Goal: Task Accomplishment & Management: Manage account settings

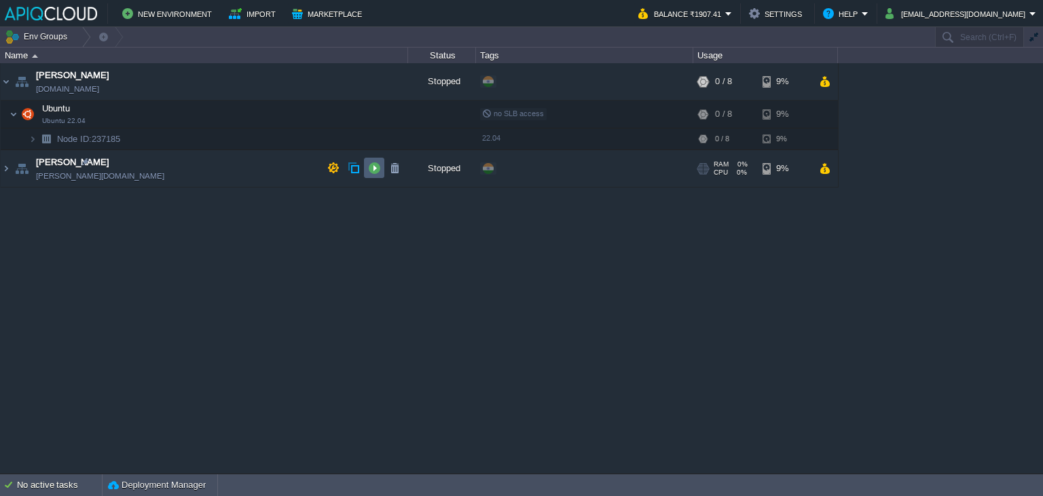
click at [373, 167] on button "button" at bounding box center [374, 168] width 12 height 12
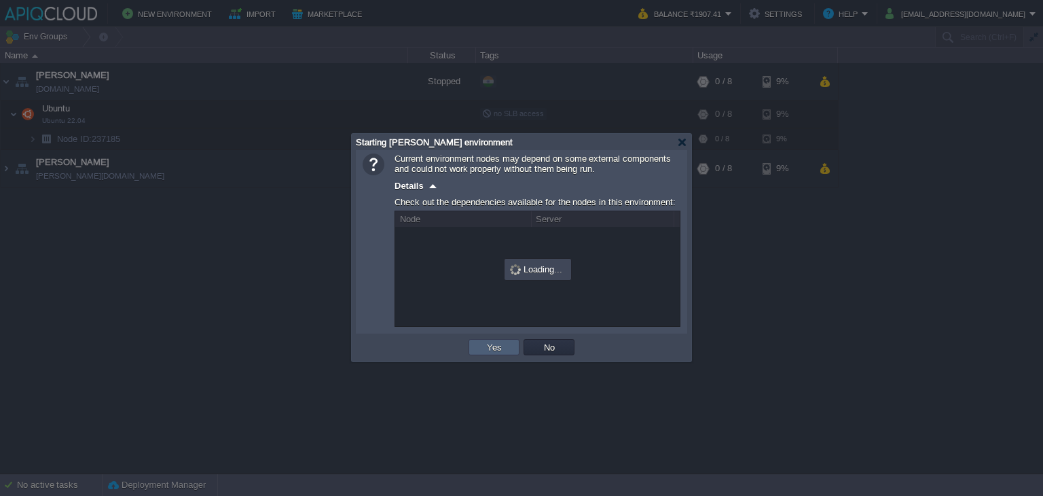
click at [496, 348] on button "Yes" at bounding box center [494, 347] width 23 height 12
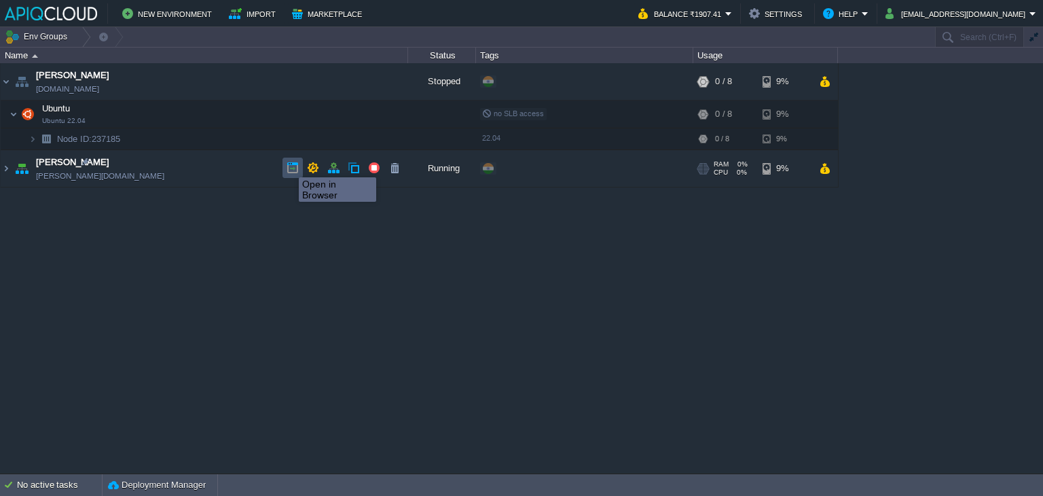
click at [288, 165] on button "button" at bounding box center [292, 168] width 12 height 12
click at [310, 166] on button "button" at bounding box center [313, 168] width 12 height 12
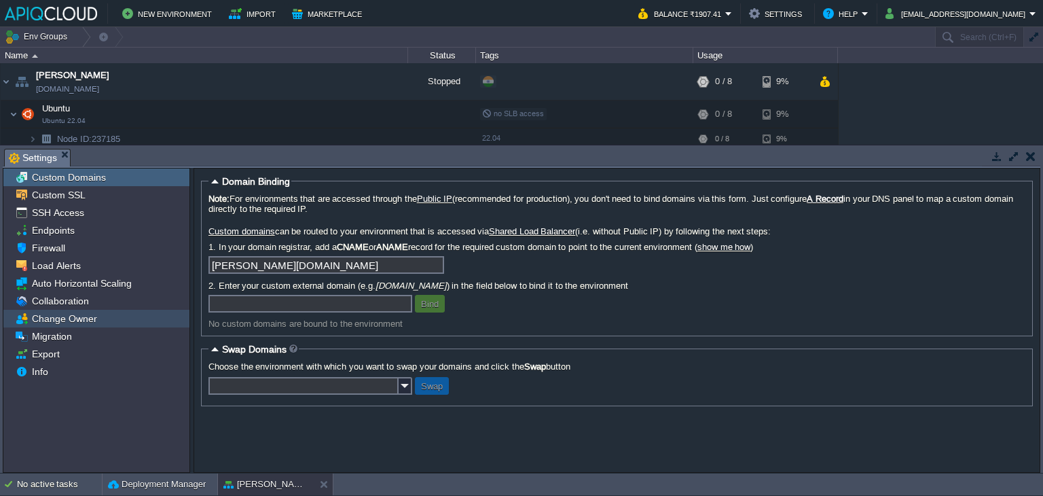
click at [56, 319] on span "Change Owner" at bounding box center [64, 318] width 70 height 12
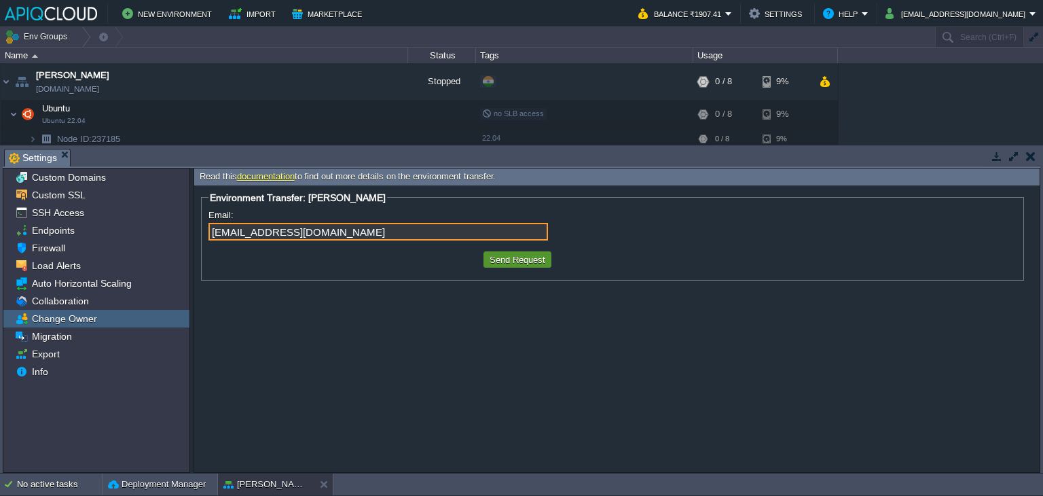
type input "[EMAIL_ADDRESS][DOMAIN_NAME]"
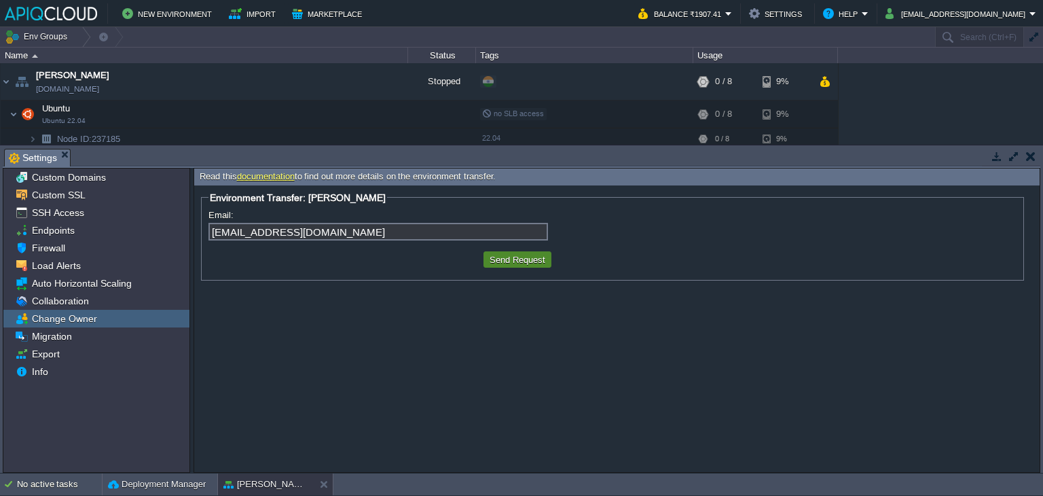
click at [512, 258] on button "Send Request" at bounding box center [517, 259] width 64 height 12
click at [49, 297] on span "Collaboration" at bounding box center [60, 301] width 62 height 12
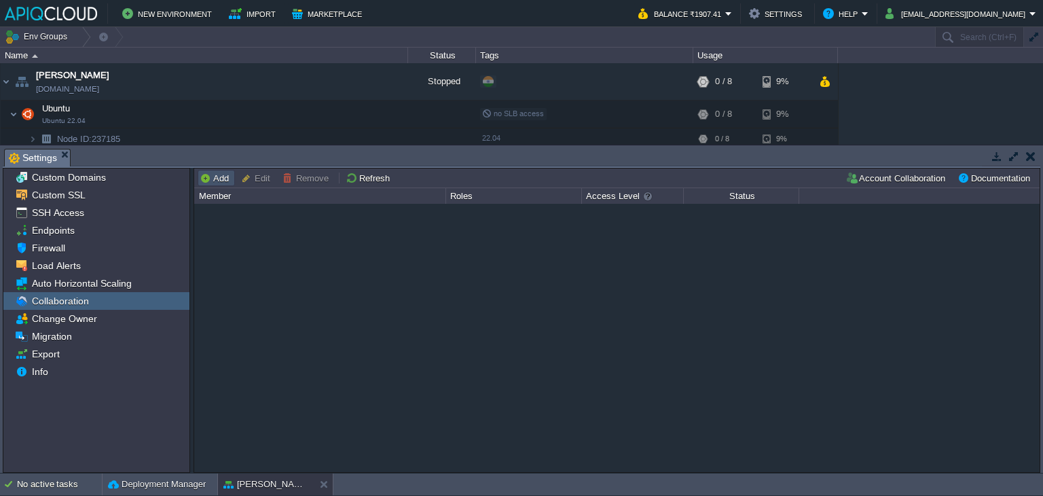
click at [215, 179] on button "Add" at bounding box center [216, 178] width 33 height 12
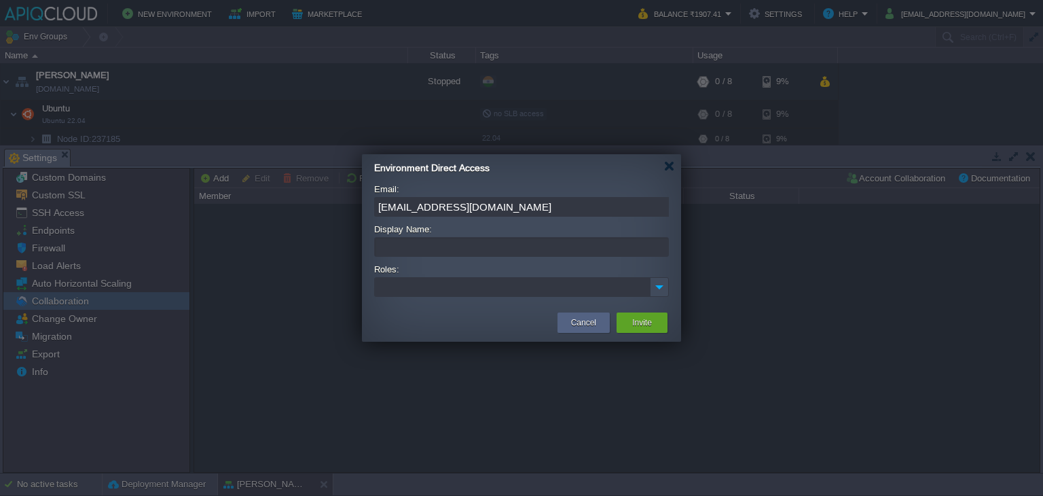
type input "[EMAIL_ADDRESS][DOMAIN_NAME]"
type input "[PERSON_NAME]"
click at [660, 283] on img at bounding box center [659, 287] width 18 height 18
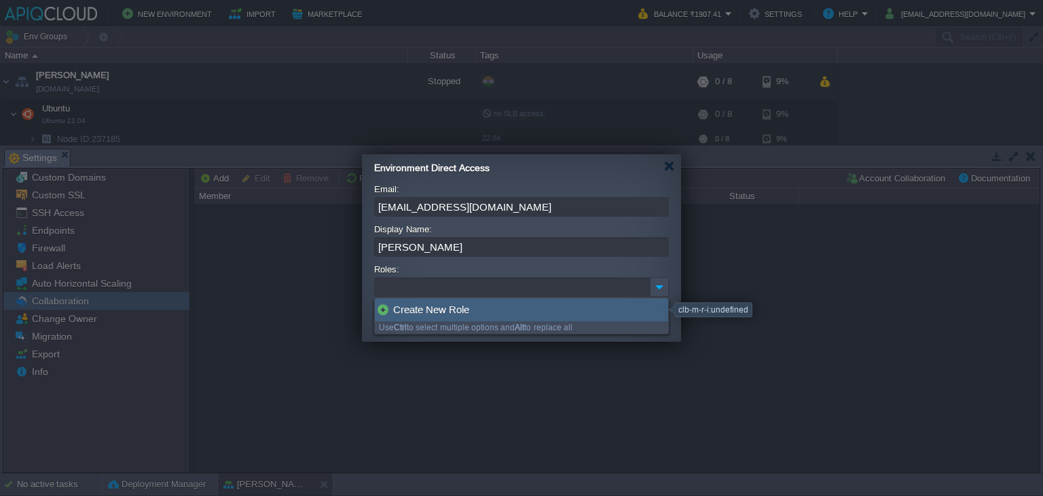
click at [400, 307] on div "Create New Role" at bounding box center [521, 309] width 293 height 23
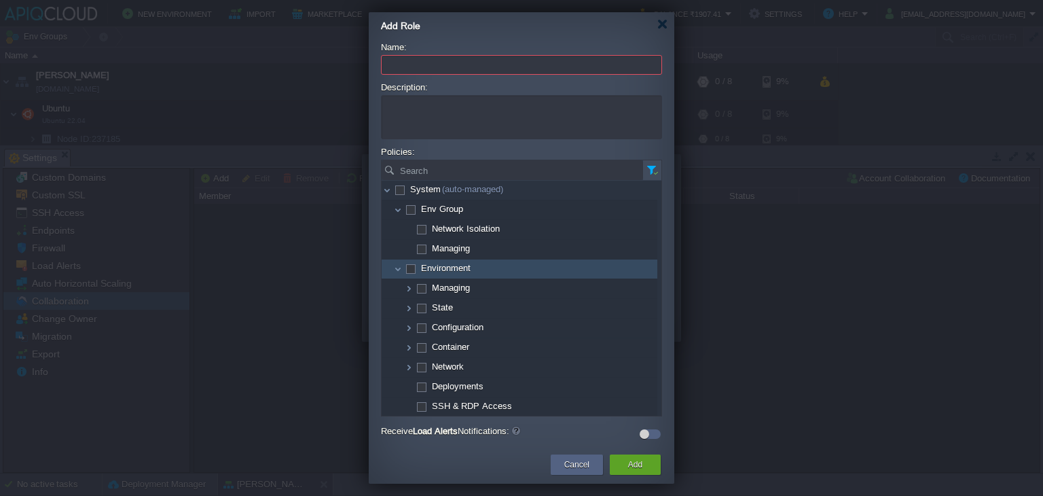
click at [411, 265] on span at bounding box center [410, 268] width 3 height 10
checkbox input "true"
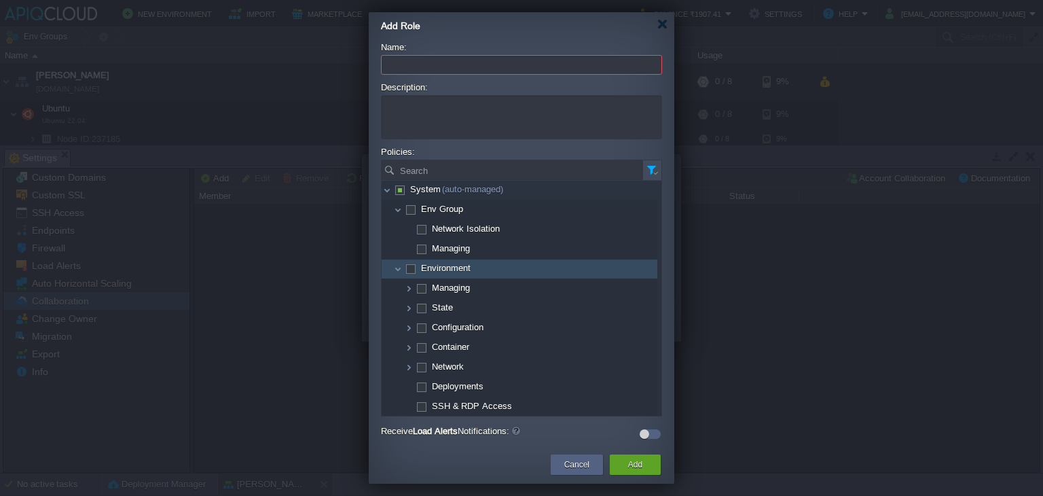
checkbox input "true"
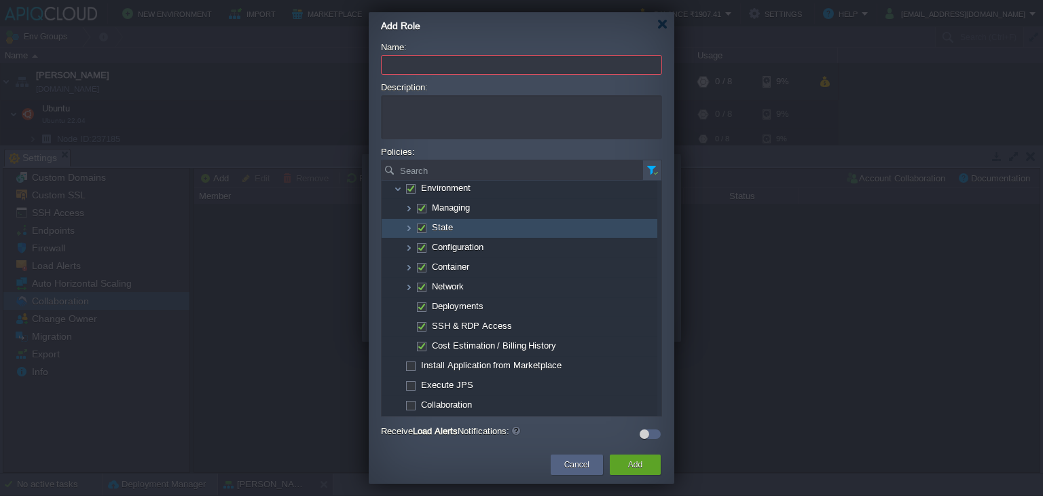
scroll to position [81, 0]
click at [638, 461] on button "Add" at bounding box center [635, 464] width 14 height 14
click at [426, 68] on input "Name:" at bounding box center [521, 65] width 281 height 20
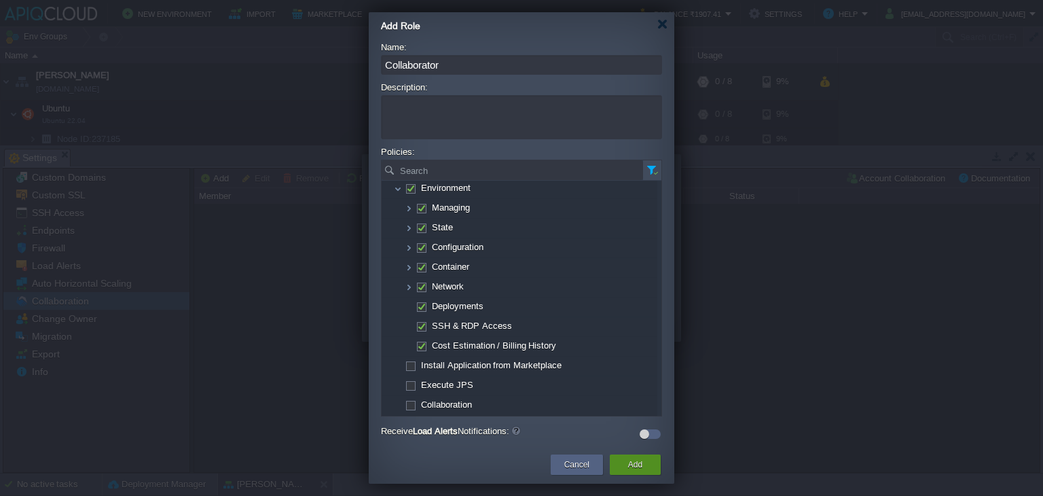
type input "Collaborator"
click at [639, 465] on button "Add" at bounding box center [635, 464] width 14 height 14
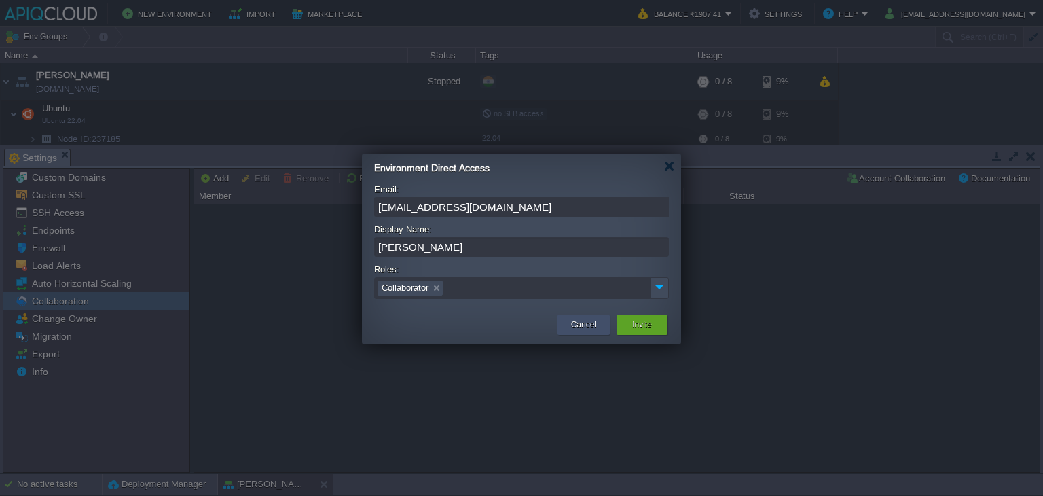
click at [583, 329] on button "Cancel" at bounding box center [583, 325] width 25 height 14
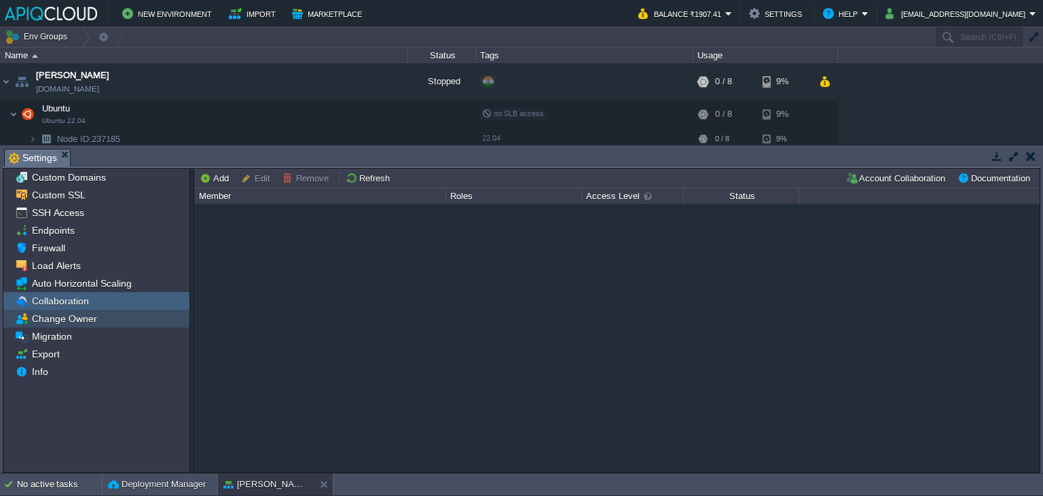
click at [58, 320] on span "Change Owner" at bounding box center [64, 318] width 70 height 12
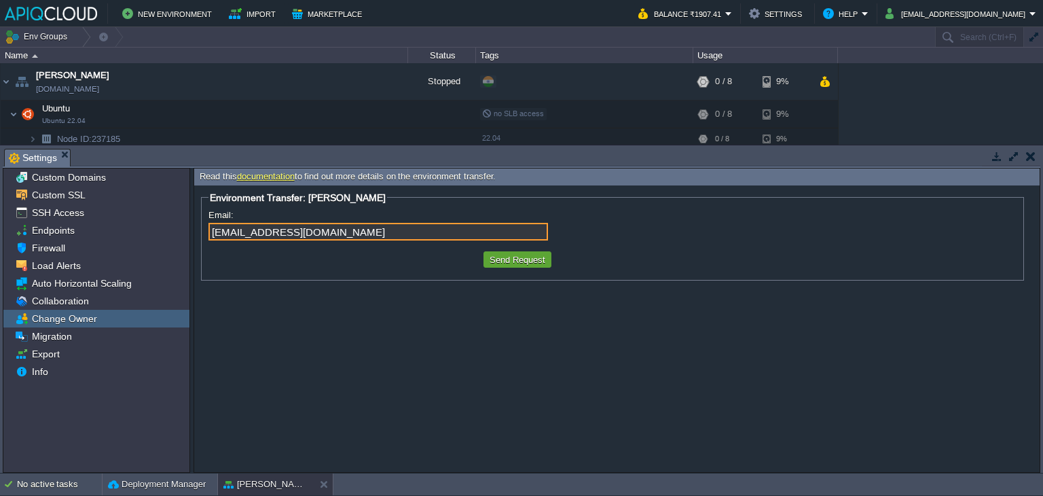
click at [1032, 158] on button "button" at bounding box center [1031, 156] width 10 height 12
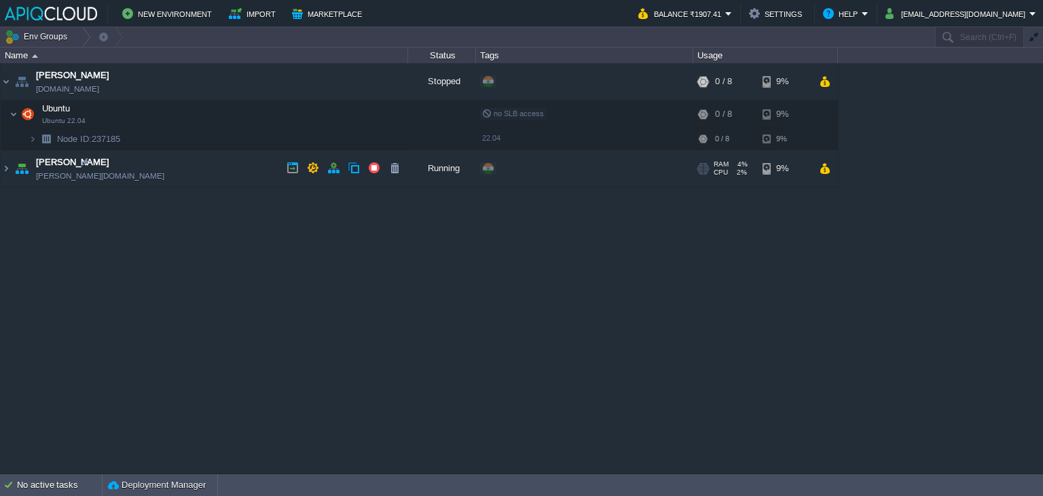
click at [204, 171] on td "Avadhoot [DOMAIN_NAME]" at bounding box center [204, 168] width 407 height 37
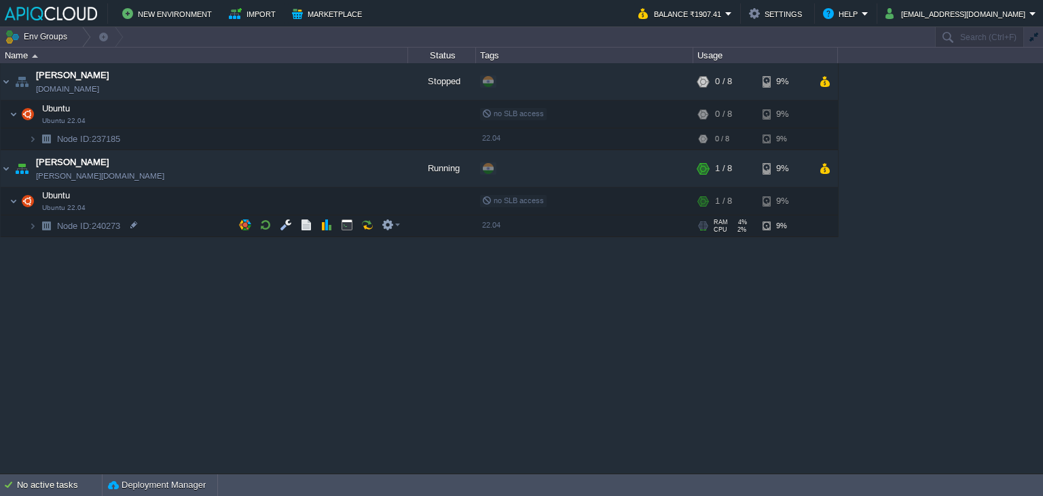
click at [100, 223] on span "Node ID: 240273" at bounding box center [89, 226] width 67 height 12
click at [35, 224] on img at bounding box center [33, 225] width 8 height 21
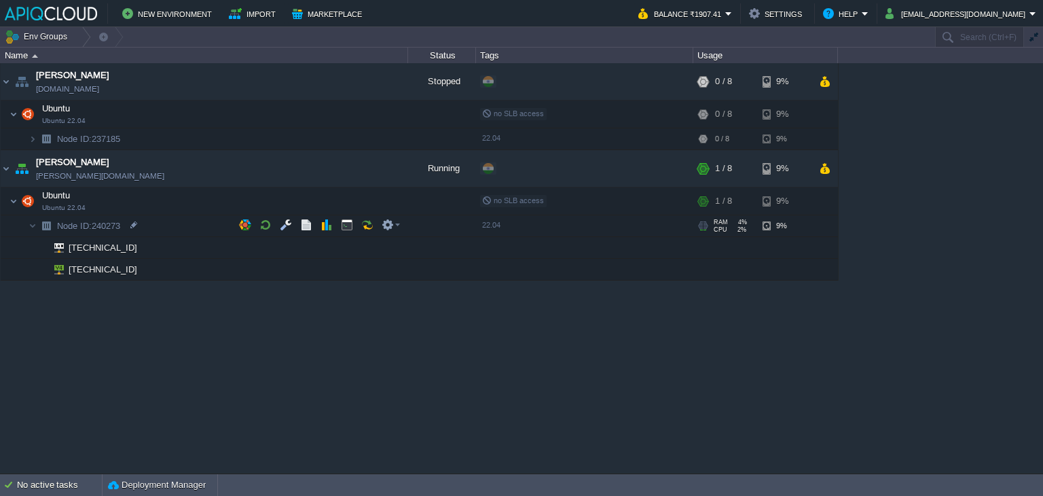
click at [176, 229] on td "Node ID: 240273" at bounding box center [204, 226] width 407 height 22
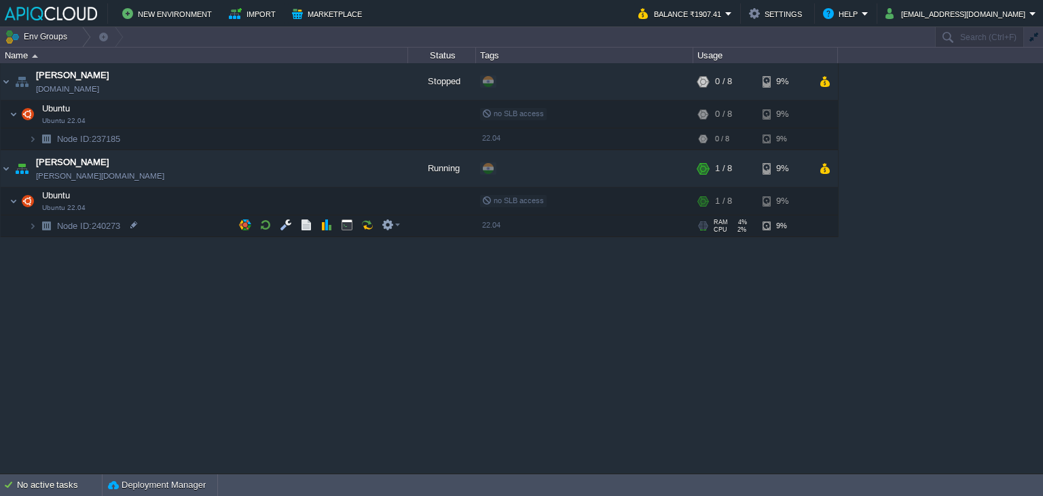
click at [176, 229] on td "Node ID: 240273" at bounding box center [204, 226] width 407 height 22
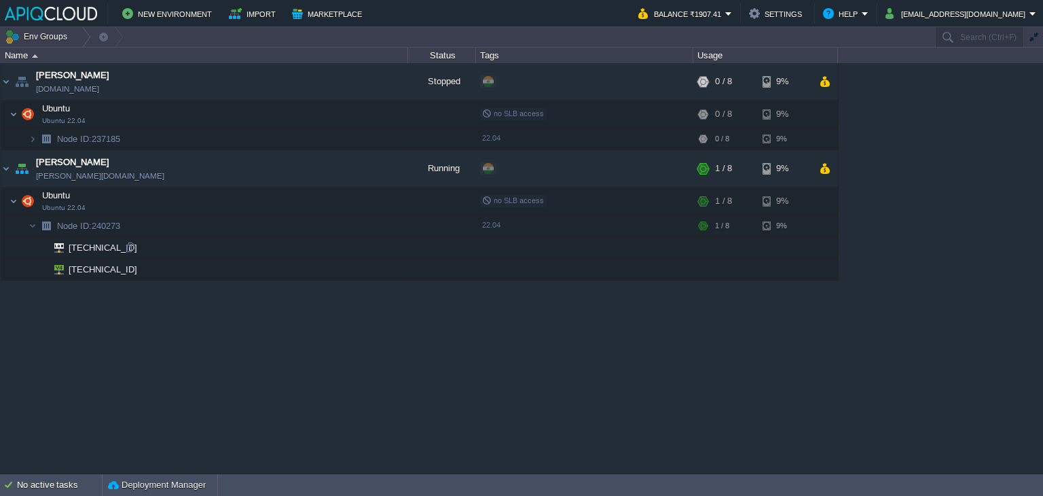
click at [157, 255] on td "[TECHNICAL_ID]" at bounding box center [204, 248] width 407 height 22
click at [242, 227] on button "button" at bounding box center [245, 225] width 12 height 12
click at [323, 201] on button "button" at bounding box center [326, 200] width 12 height 12
click at [278, 200] on td at bounding box center [286, 200] width 20 height 20
click at [138, 273] on div at bounding box center [139, 269] width 12 height 12
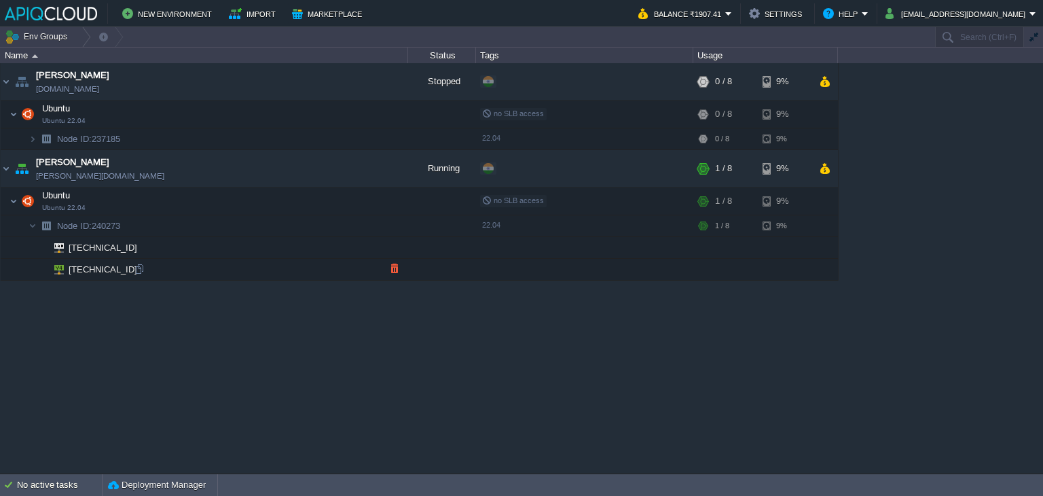
click at [97, 267] on span "[TECHNICAL_ID]" at bounding box center [103, 269] width 72 height 21
click at [806, 12] on button "Settings" at bounding box center [777, 13] width 57 height 16
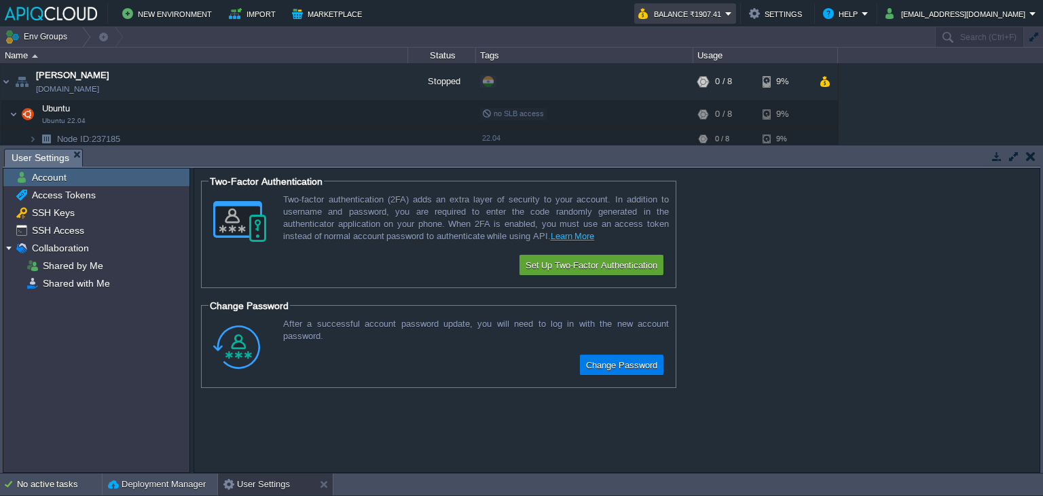
click at [732, 10] on em "Balance ₹1907.41" at bounding box center [685, 13] width 94 height 16
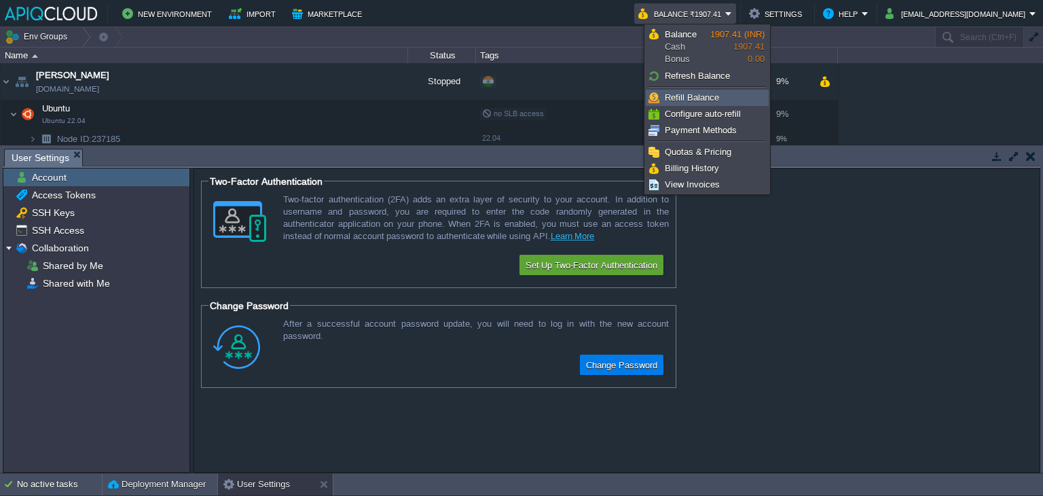
click at [700, 96] on span "Refill Balance" at bounding box center [692, 97] width 54 height 10
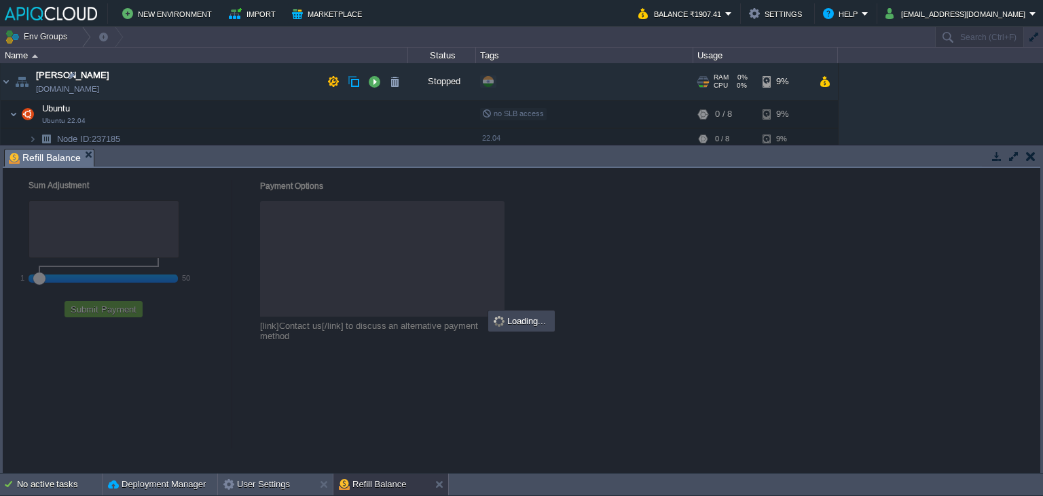
checkbox input "true"
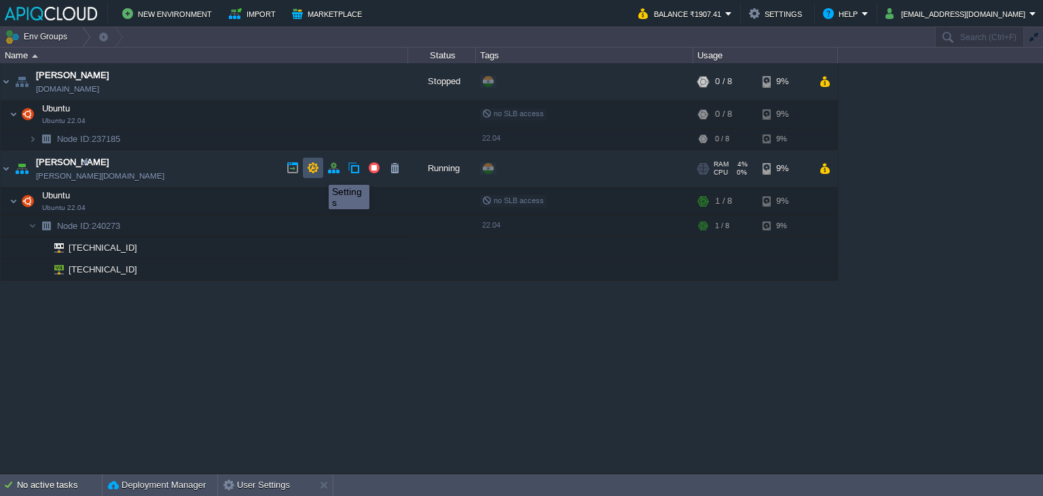
click at [318, 172] on button "button" at bounding box center [313, 168] width 12 height 12
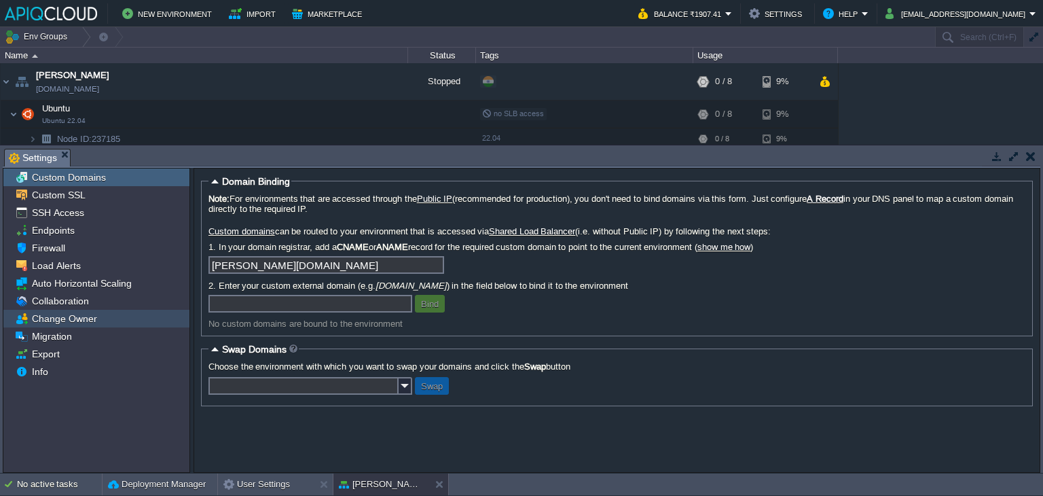
click at [66, 312] on span "Change Owner" at bounding box center [64, 318] width 70 height 12
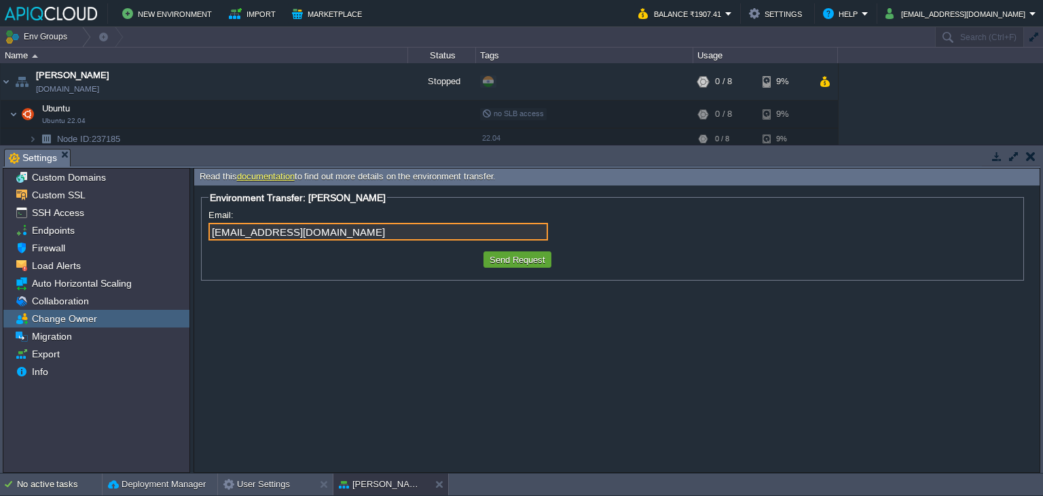
type input "[EMAIL_ADDRESS][DOMAIN_NAME]"
click at [515, 262] on button "Send Request" at bounding box center [517, 259] width 64 height 12
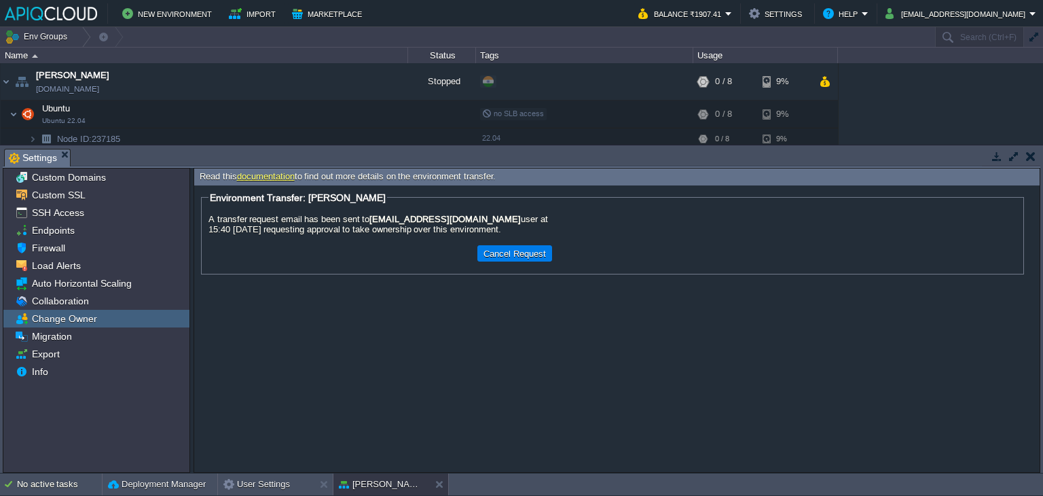
click at [1033, 159] on button "button" at bounding box center [1031, 156] width 10 height 12
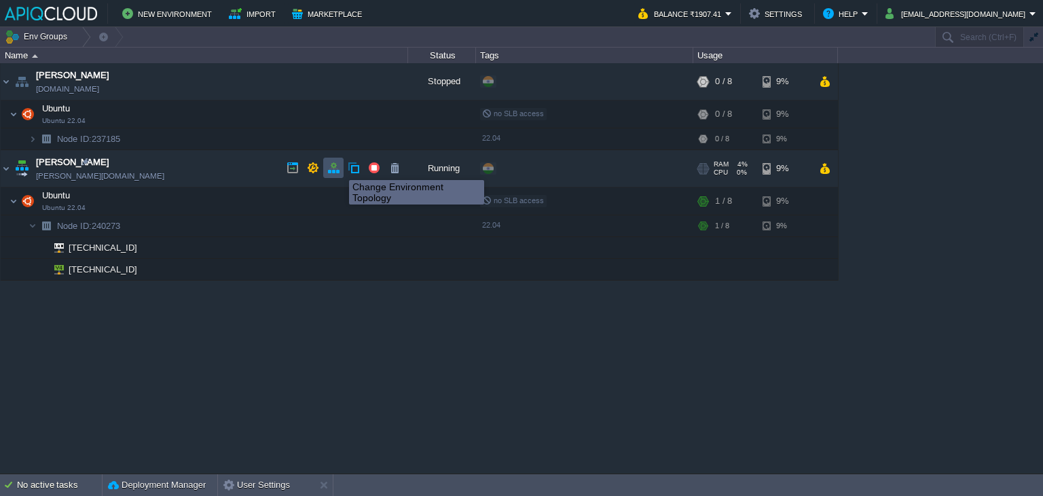
click at [335, 168] on button "button" at bounding box center [333, 168] width 12 height 12
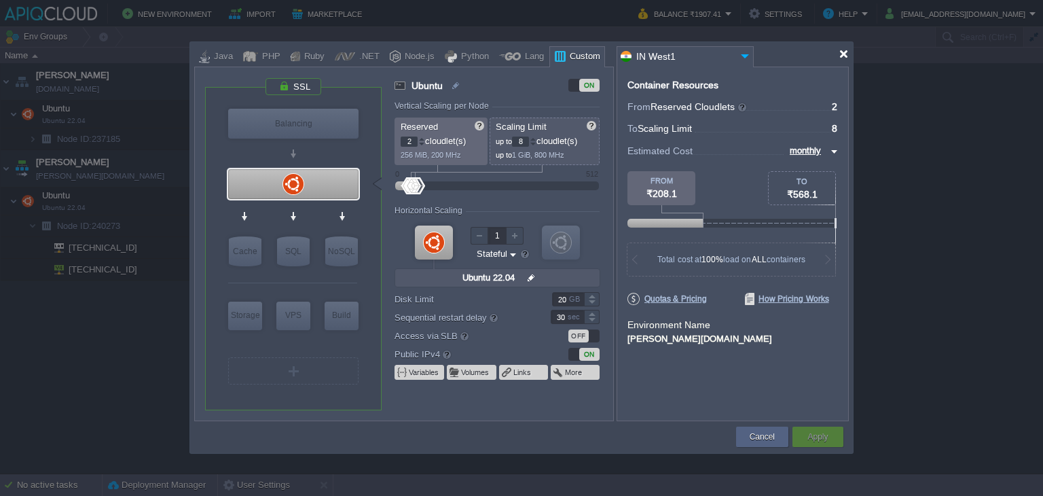
click at [844, 55] on div at bounding box center [843, 54] width 10 height 10
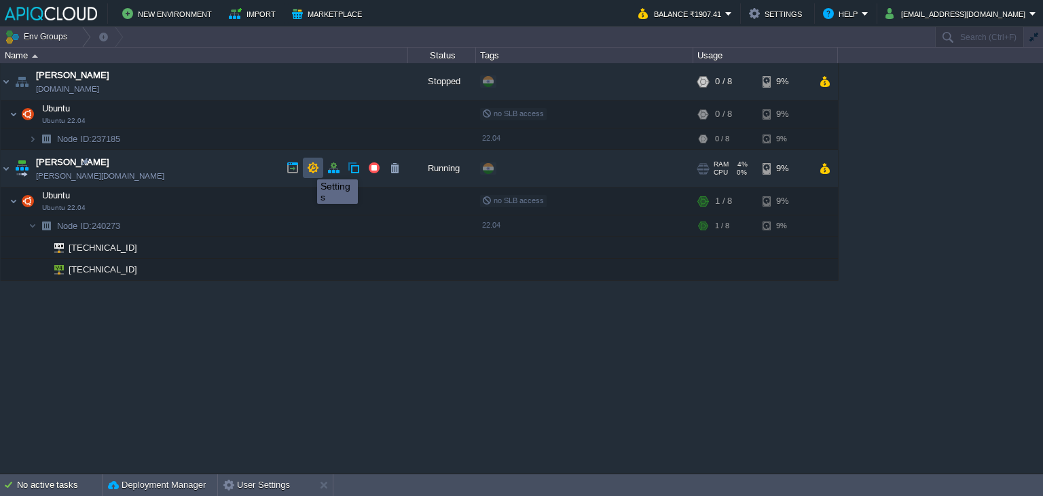
click at [311, 167] on button "button" at bounding box center [313, 168] width 12 height 12
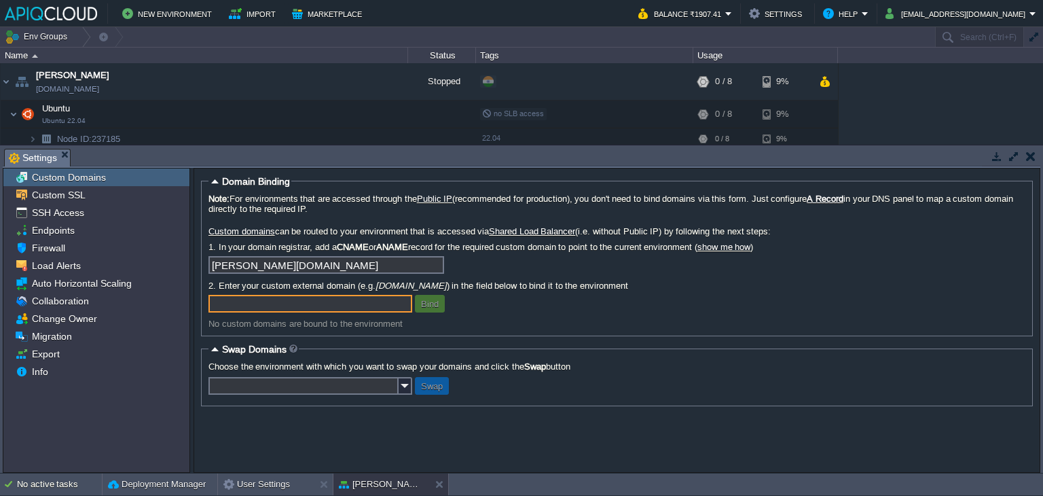
click at [1030, 153] on button "button" at bounding box center [1031, 156] width 10 height 12
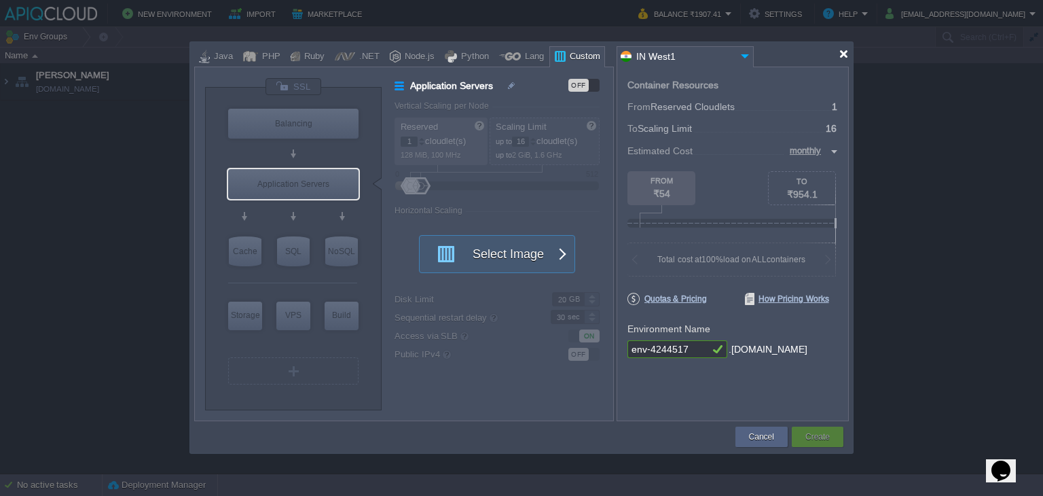
click at [840, 56] on div at bounding box center [843, 54] width 10 height 10
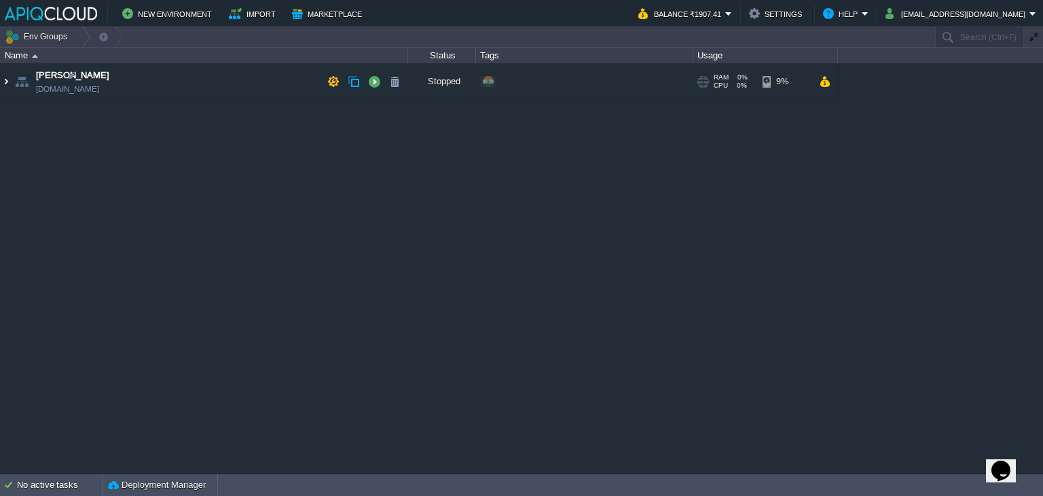
click at [7, 77] on img at bounding box center [6, 81] width 11 height 37
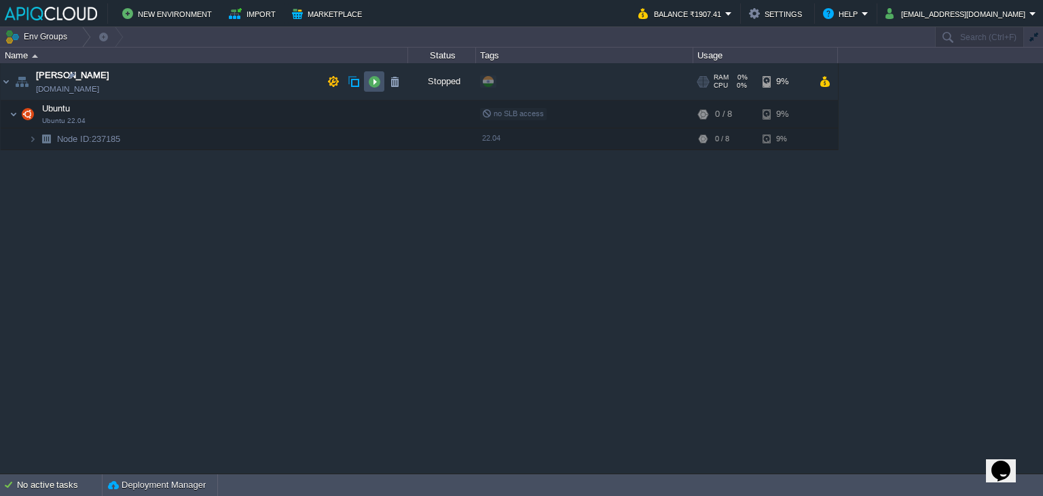
click at [374, 81] on button "button" at bounding box center [374, 81] width 12 height 12
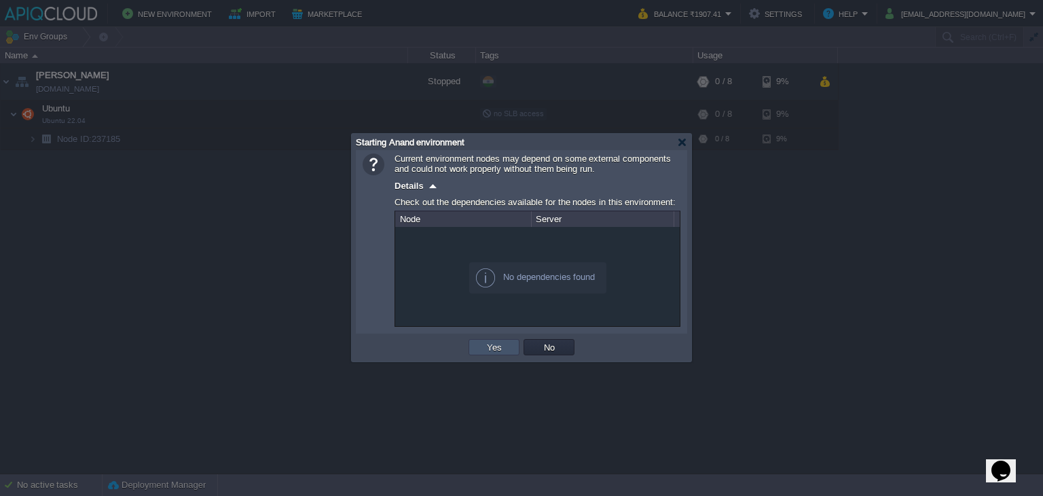
click at [488, 345] on button "Yes" at bounding box center [494, 347] width 23 height 12
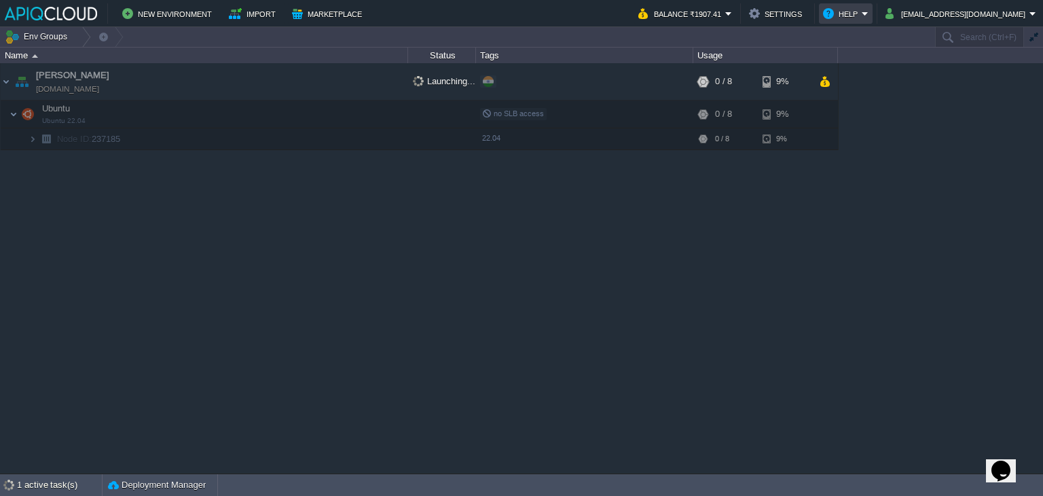
click at [861, 9] on button "Help" at bounding box center [842, 13] width 39 height 16
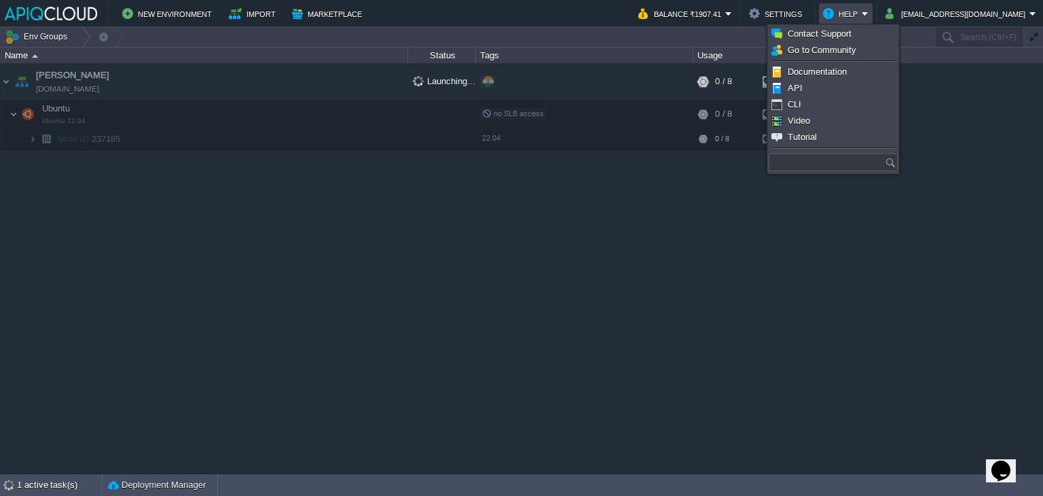
click at [804, 162] on input "text" at bounding box center [826, 162] width 116 height 18
type input "chaneg static"
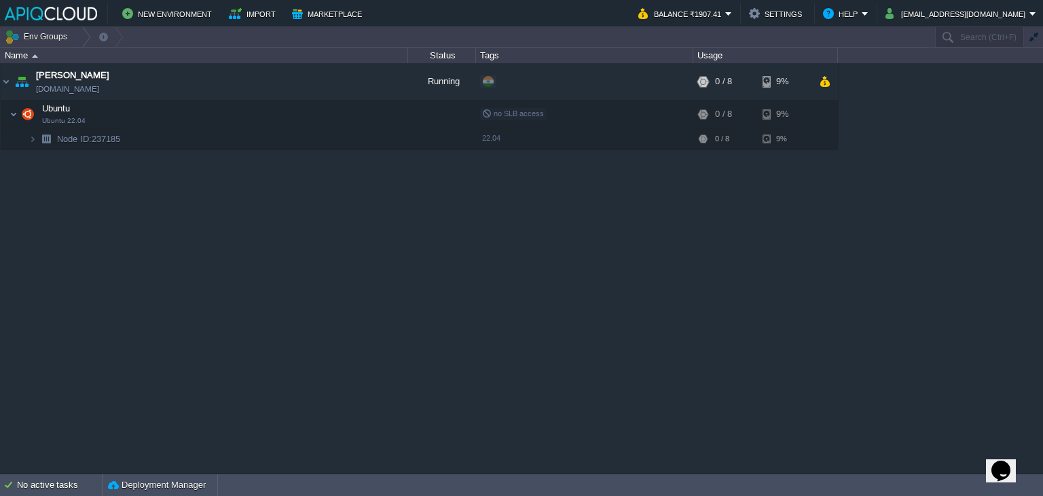
click at [573, 299] on div "Anand anand.in1.apiqcloud.com Running + Add to Env Group RAM 0% CPU 0% 0 / 8 9%…" at bounding box center [521, 268] width 1043 height 410
click at [396, 111] on em at bounding box center [390, 114] width 18 height 12
click at [141, 269] on div "Anand anand.in1.apiqcloud.com Running + Add to Env Group RAM 0% CPU 0% 0 / 8 9%…" at bounding box center [521, 268] width 1043 height 410
click at [283, 113] on button "button" at bounding box center [286, 114] width 12 height 12
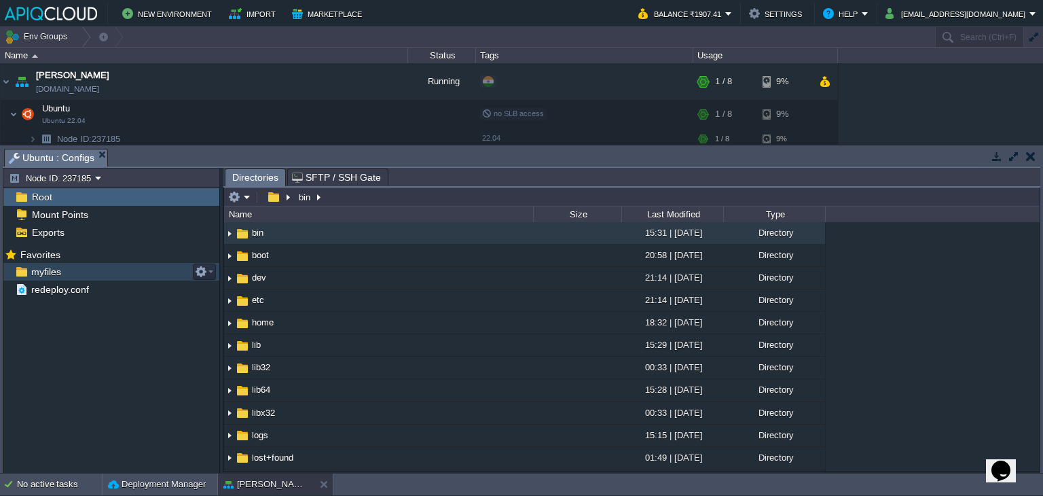
click at [35, 269] on span "myfiles" at bounding box center [46, 271] width 35 height 12
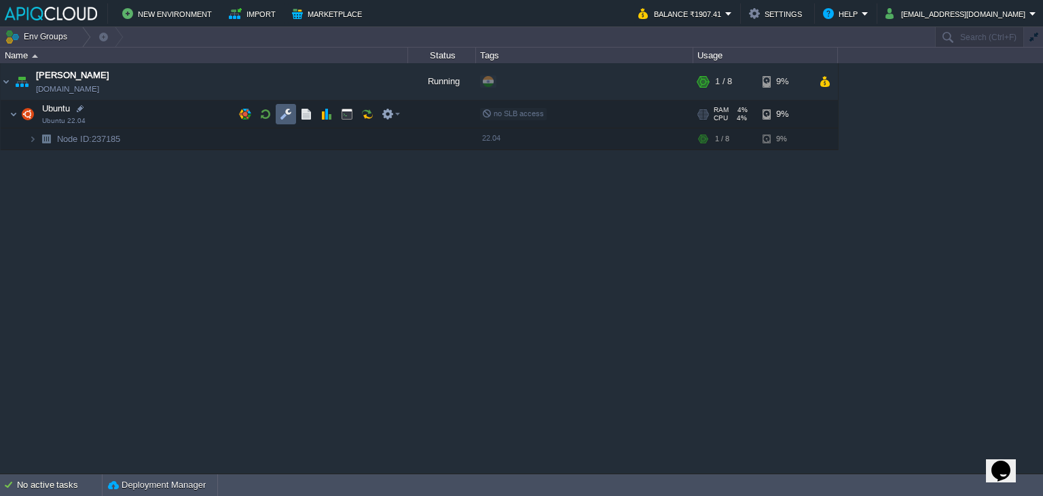
click at [291, 109] on button "button" at bounding box center [286, 114] width 12 height 12
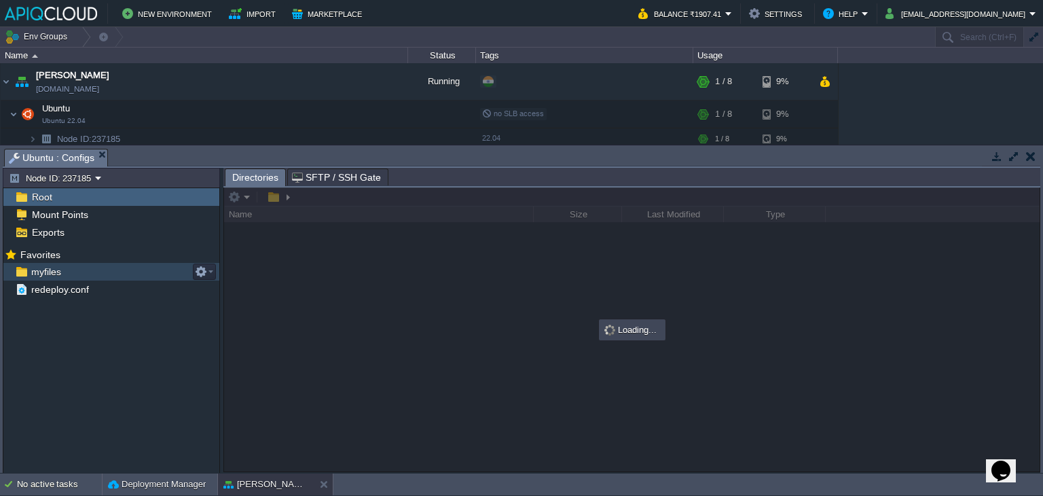
click at [49, 269] on span "myfiles" at bounding box center [46, 271] width 35 height 12
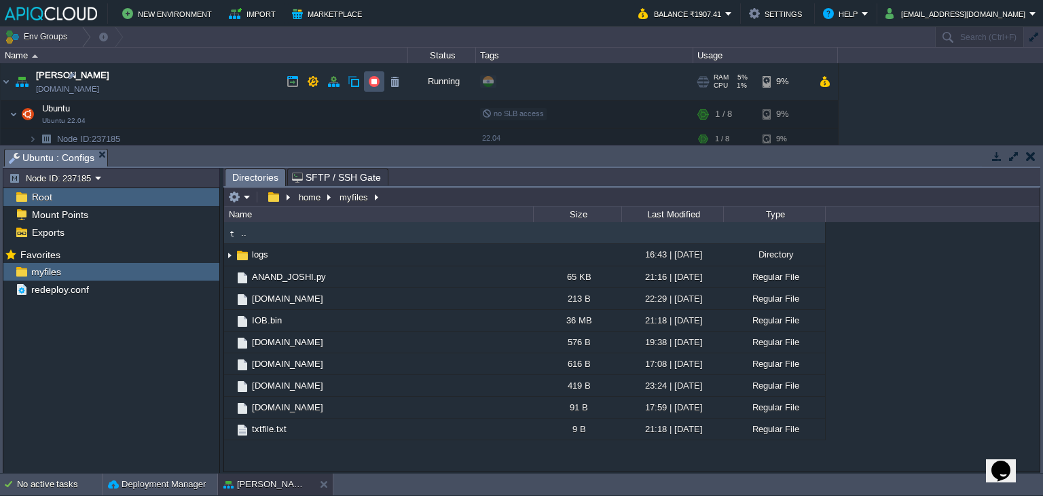
click at [371, 81] on button "button" at bounding box center [374, 81] width 12 height 12
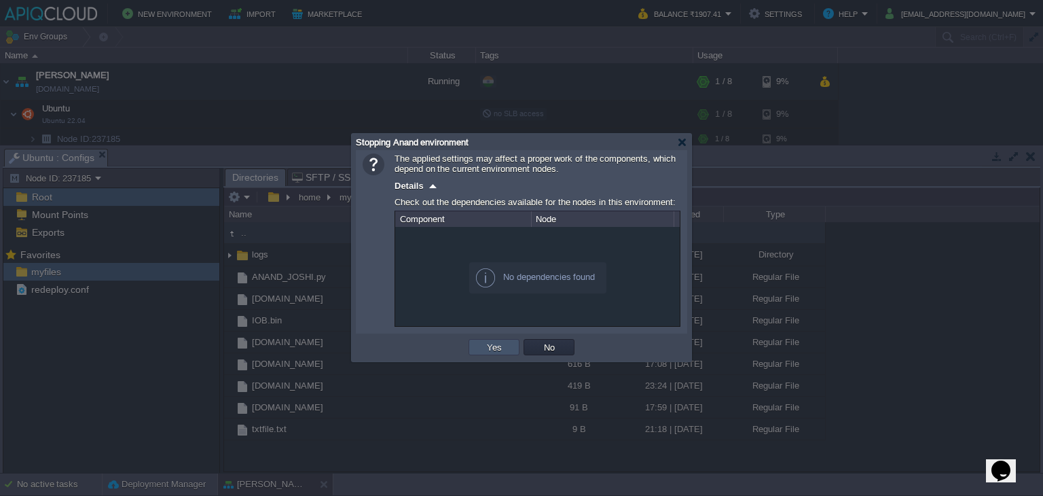
click at [489, 341] on button "Yes" at bounding box center [494, 347] width 23 height 12
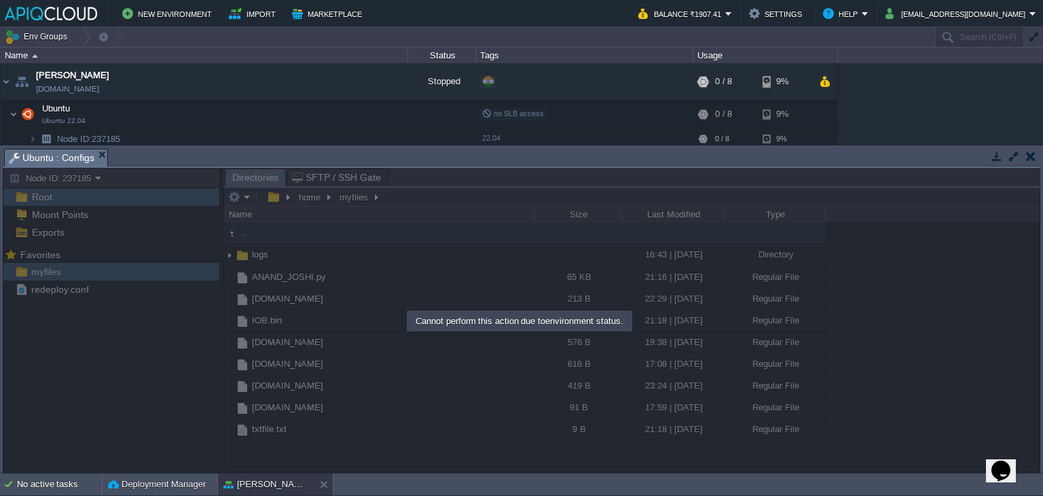
click at [1032, 160] on button "button" at bounding box center [1031, 156] width 10 height 12
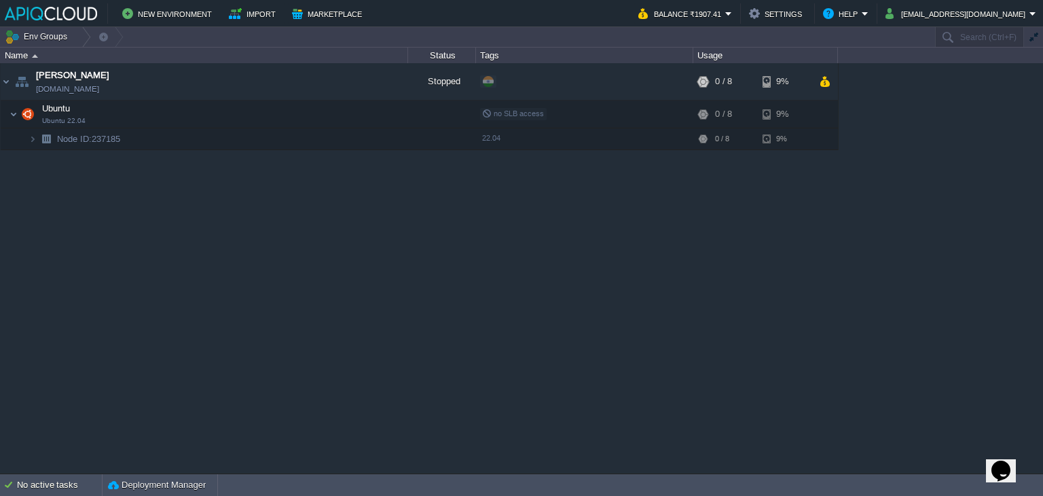
click at [445, 337] on div "Anand anand.in1.apiqcloud.com Stopped + Add to Env Group RAM 0% CPU 0% 0 / 8 9%…" at bounding box center [521, 268] width 1043 height 410
click at [640, 331] on div "Anand anand.in1.apiqcloud.com Stopped + Add to Env Group RAM 0% CPU 0% 0 / 8 9%…" at bounding box center [521, 268] width 1043 height 410
